Goal: Transaction & Acquisition: Purchase product/service

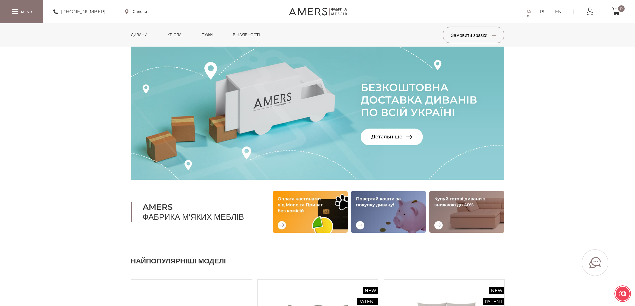
click at [127, 33] on link "Дивани" at bounding box center [139, 34] width 27 height 23
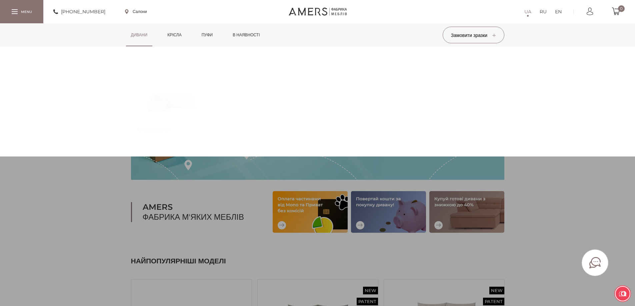
click at [133, 33] on link "Дивани" at bounding box center [139, 34] width 27 height 23
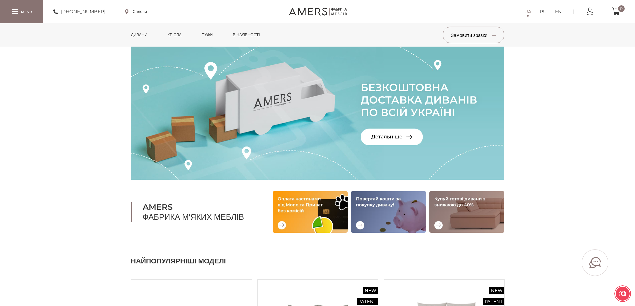
click at [135, 34] on link "Дивани" at bounding box center [139, 34] width 27 height 23
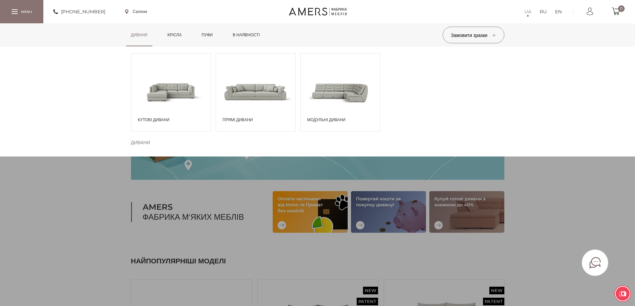
click at [265, 103] on span at bounding box center [255, 92] width 79 height 46
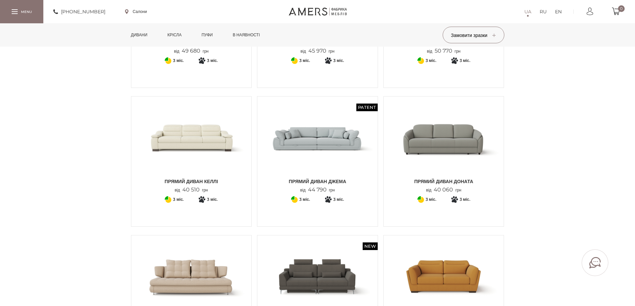
scroll to position [167, 0]
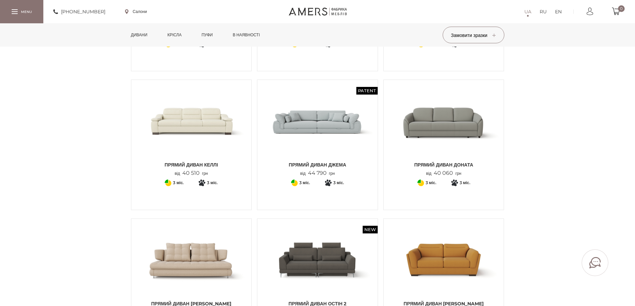
click at [306, 133] on img at bounding box center [317, 121] width 110 height 73
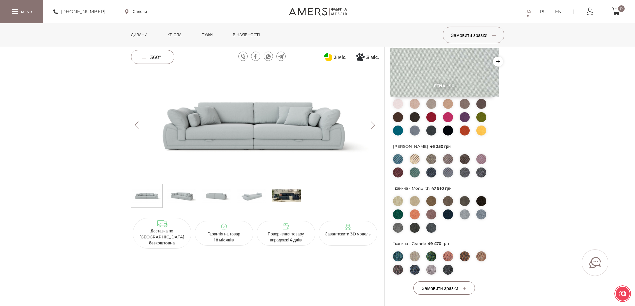
click at [225, 245] on div "3 міс. 3" at bounding box center [254, 149] width 253 height 503
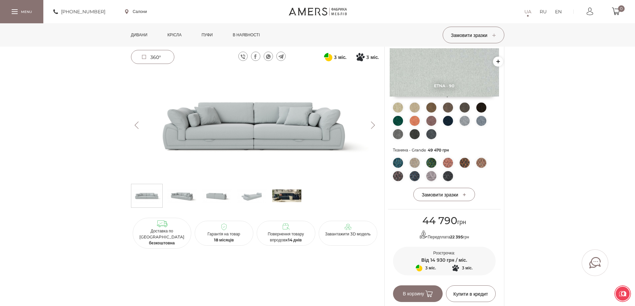
scroll to position [267, 0]
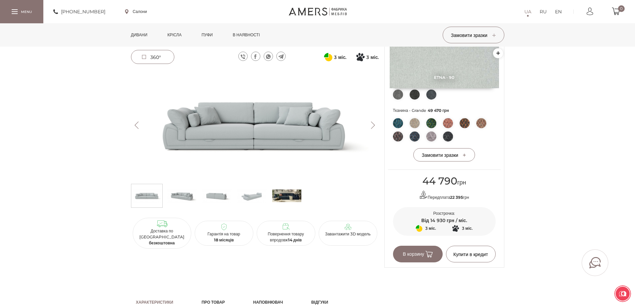
click at [138, 146] on img at bounding box center [255, 125] width 248 height 111
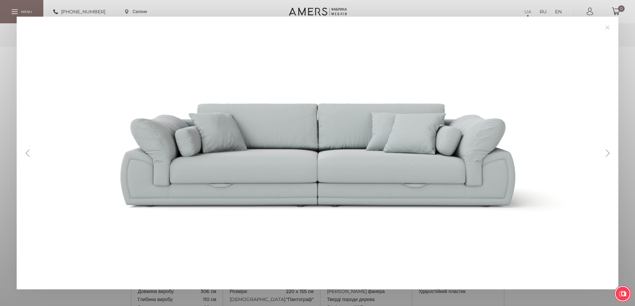
scroll to position [400, 0]
click at [611, 29] on link at bounding box center [607, 27] width 10 height 10
